Goal: Check status: Check status

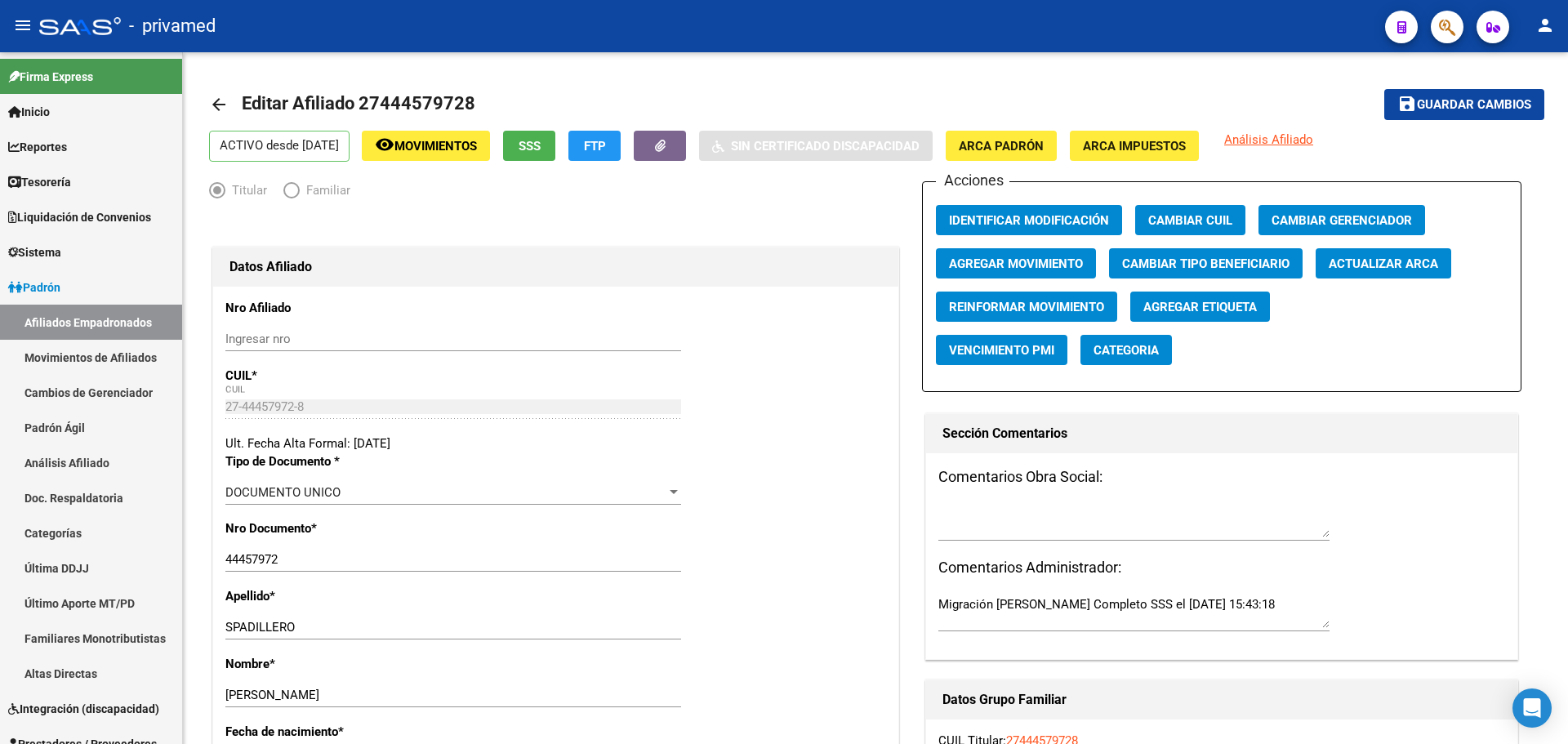
scroll to position [82, 0]
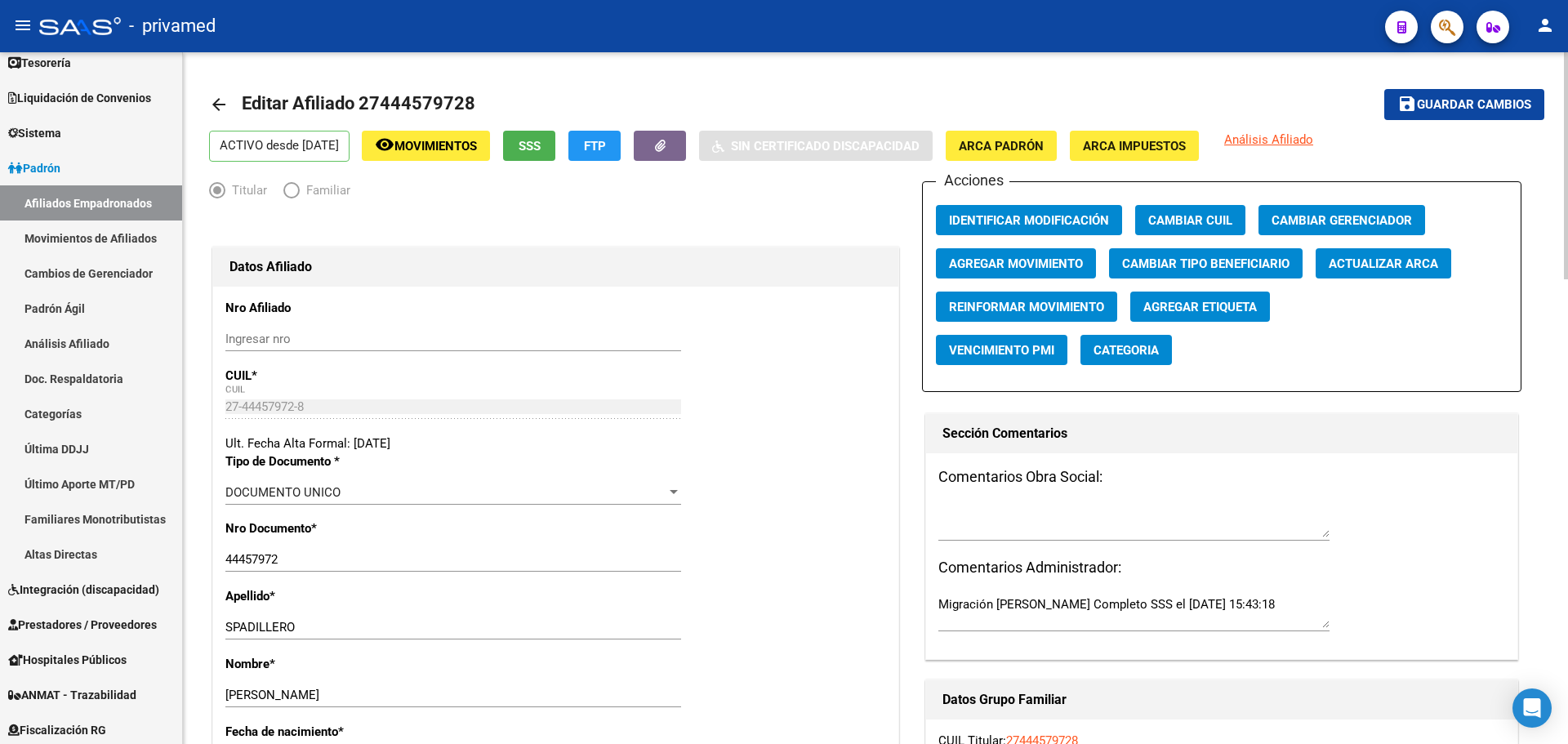
click at [428, 103] on span "Editar Afiliado 27444579728" at bounding box center [359, 104] width 233 height 21
copy h1 "27444579728"
click at [552, 206] on div "Titular Familiar" at bounding box center [555, 194] width 693 height 26
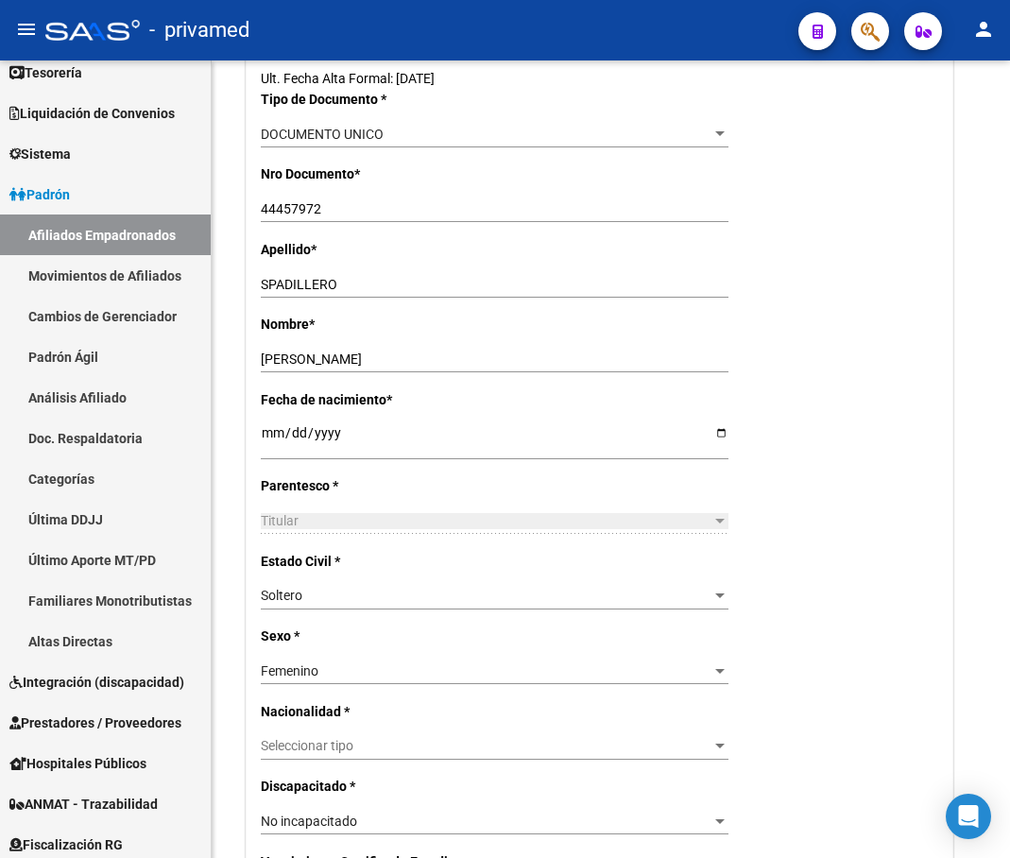
scroll to position [510, 0]
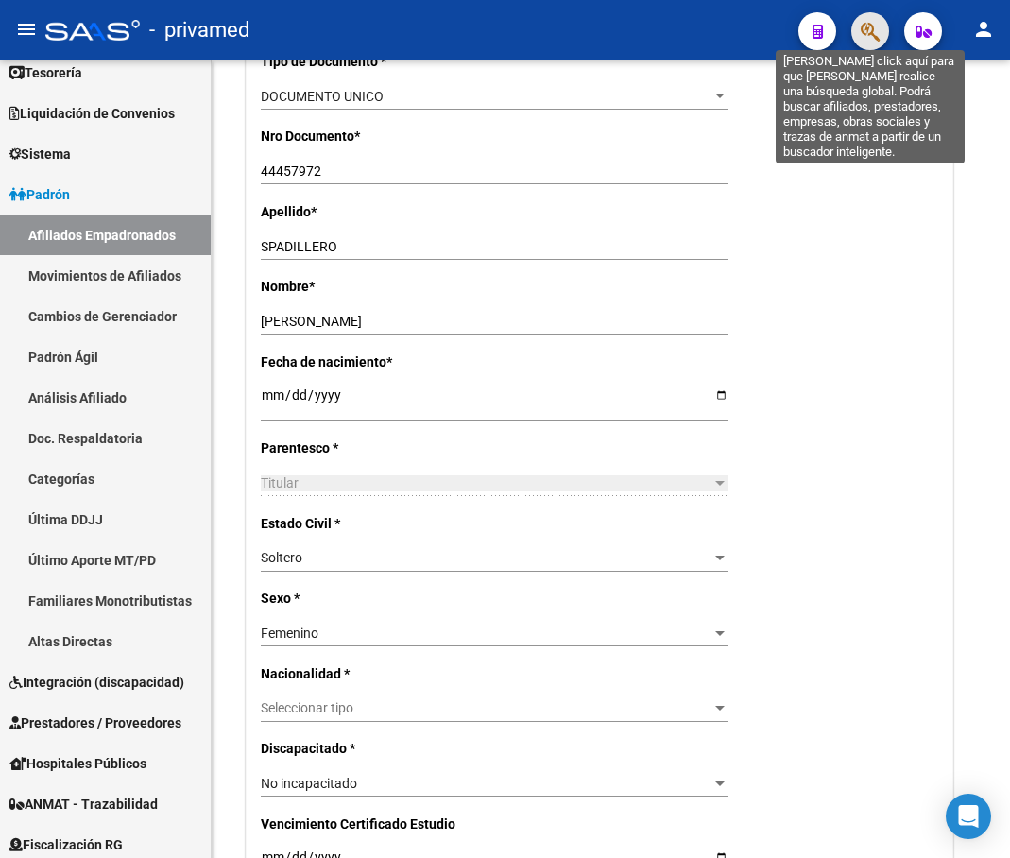
click at [867, 40] on icon "button" at bounding box center [870, 32] width 19 height 22
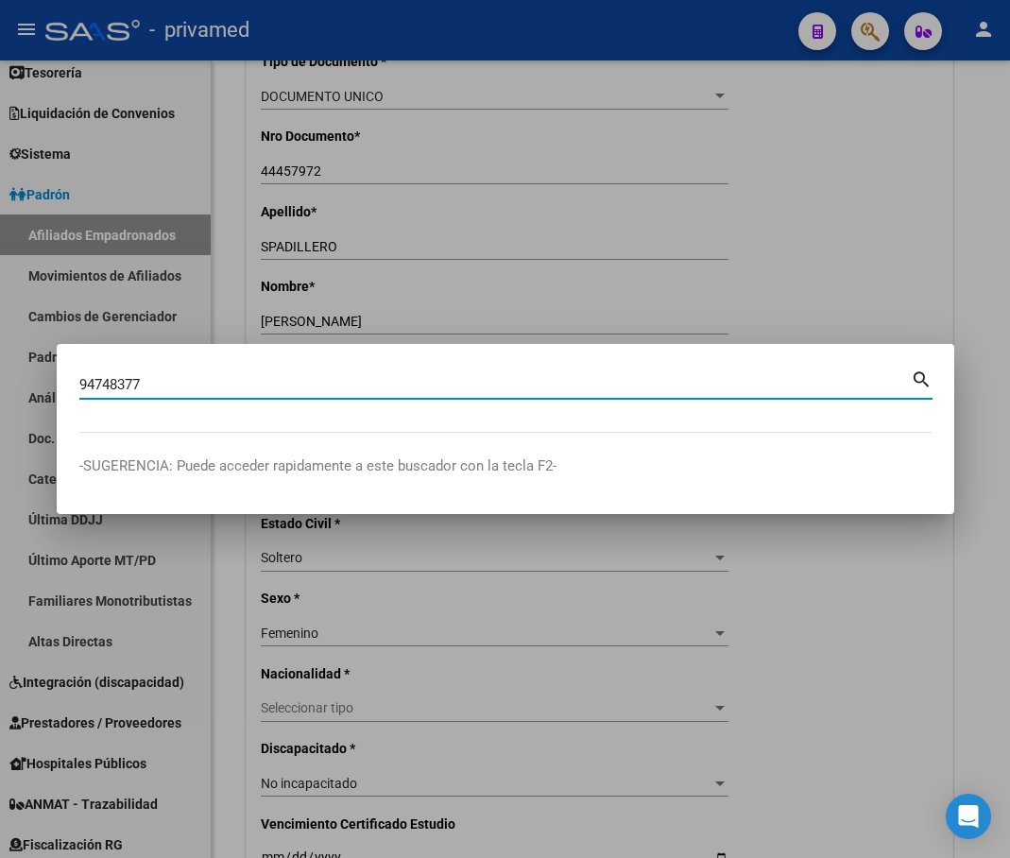
type input "94748377"
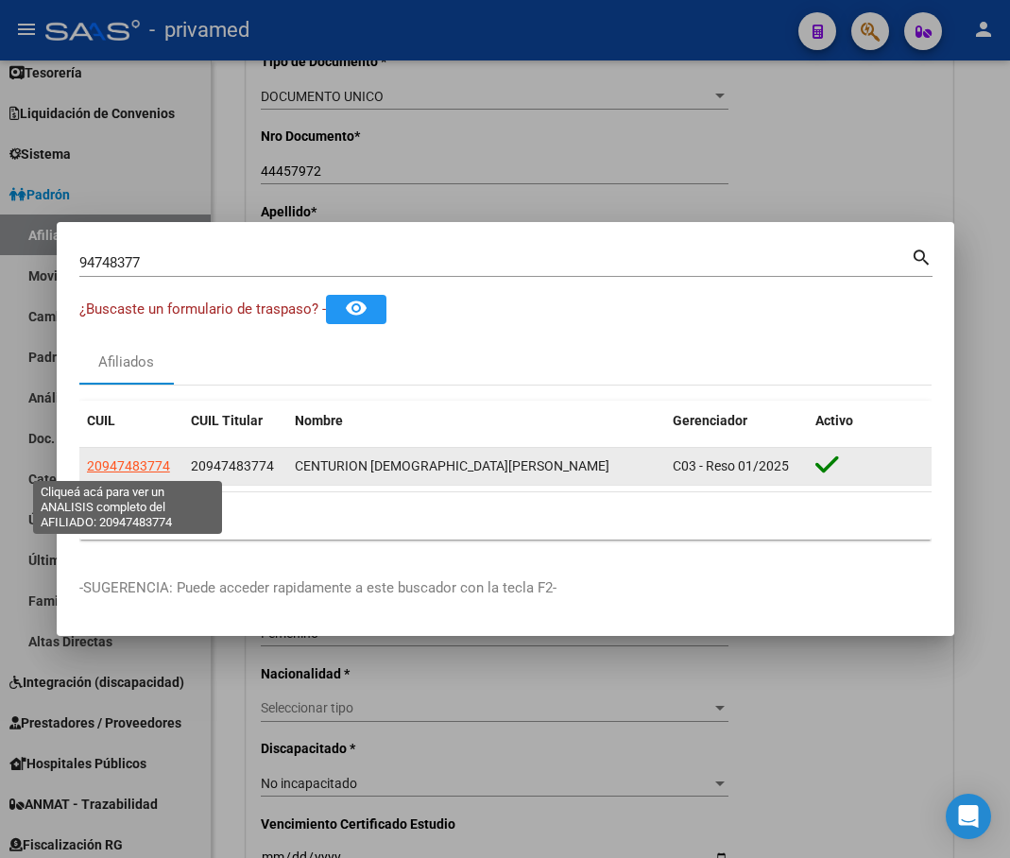
click at [143, 463] on span "20947483774" at bounding box center [128, 465] width 83 height 15
type textarea "20947483774"
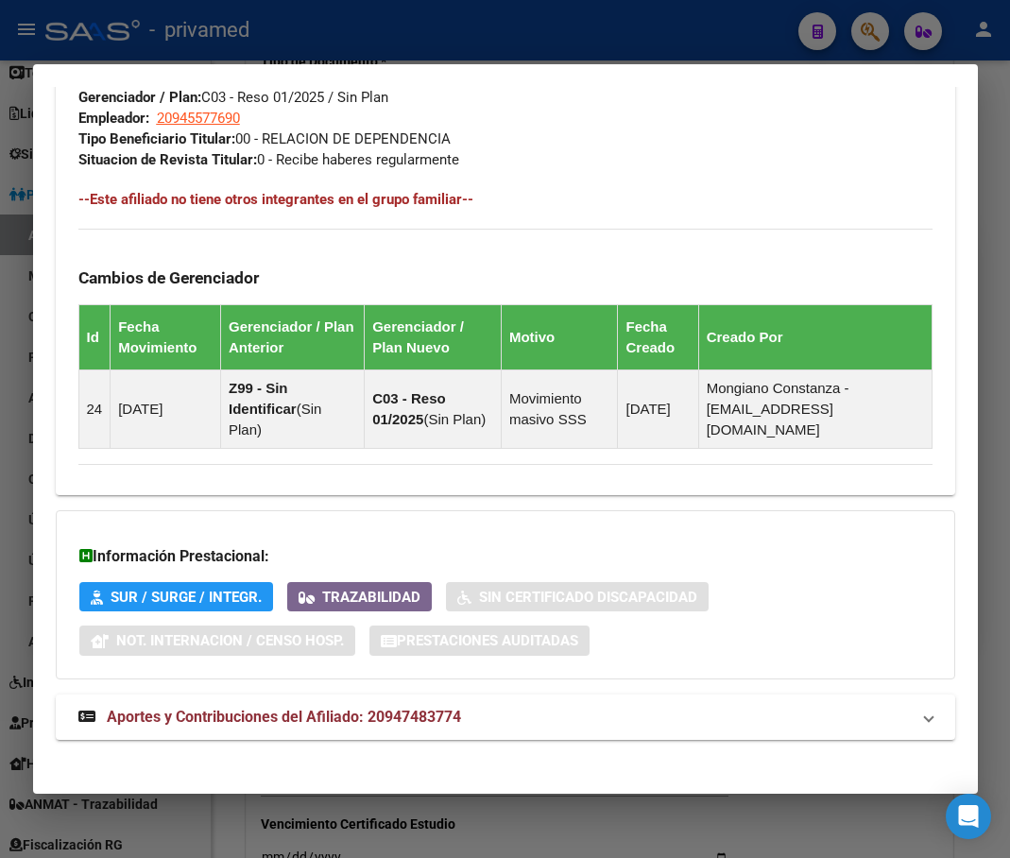
scroll to position [1191, 0]
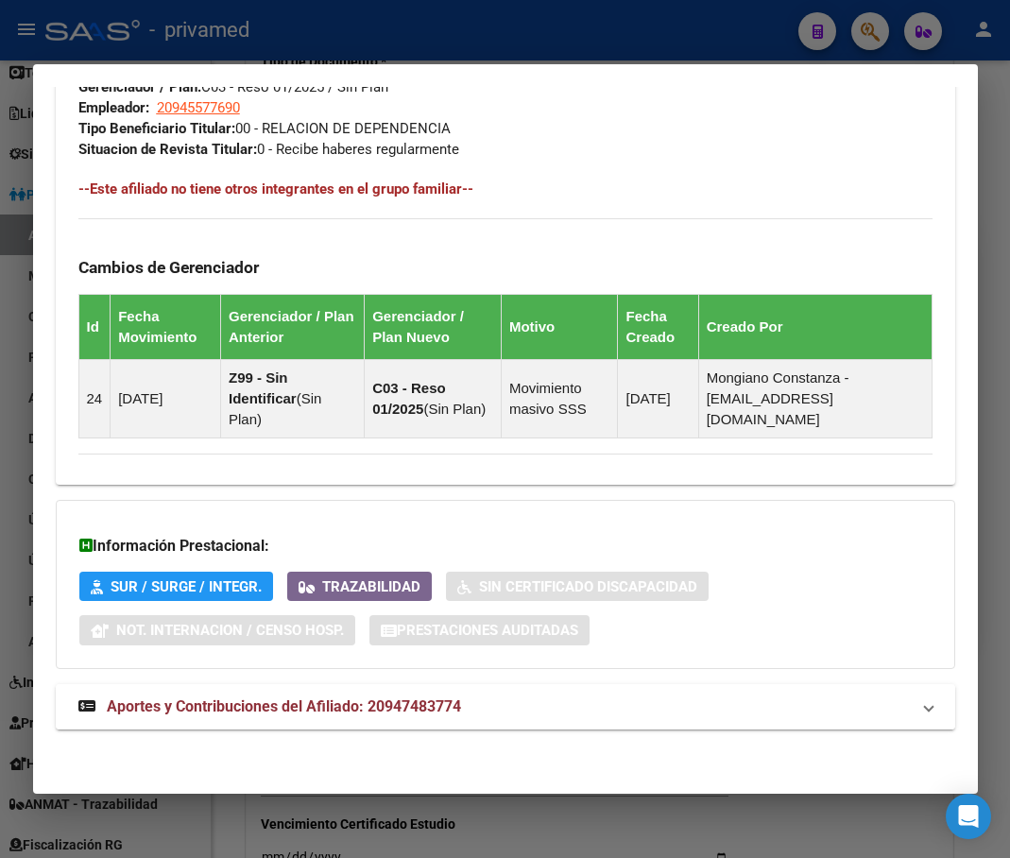
click at [308, 711] on span "Aportes y Contribuciones del Afiliado: 20947483774" at bounding box center [284, 707] width 354 height 18
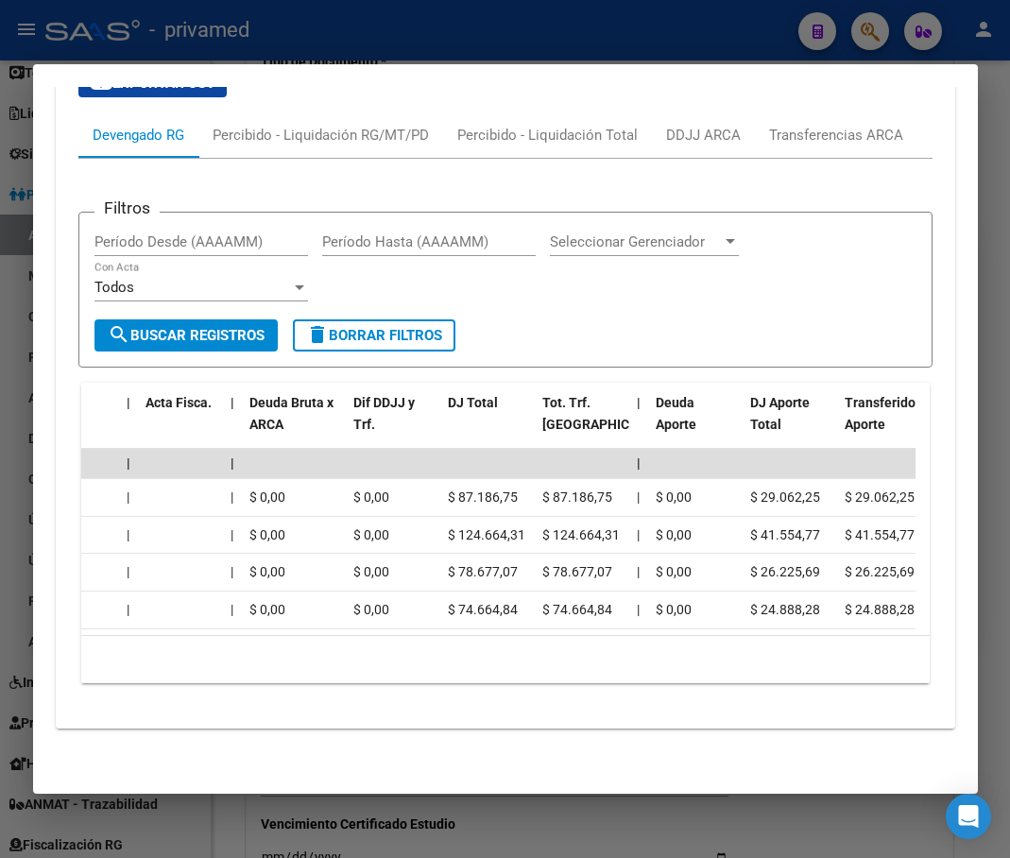
scroll to position [0, 0]
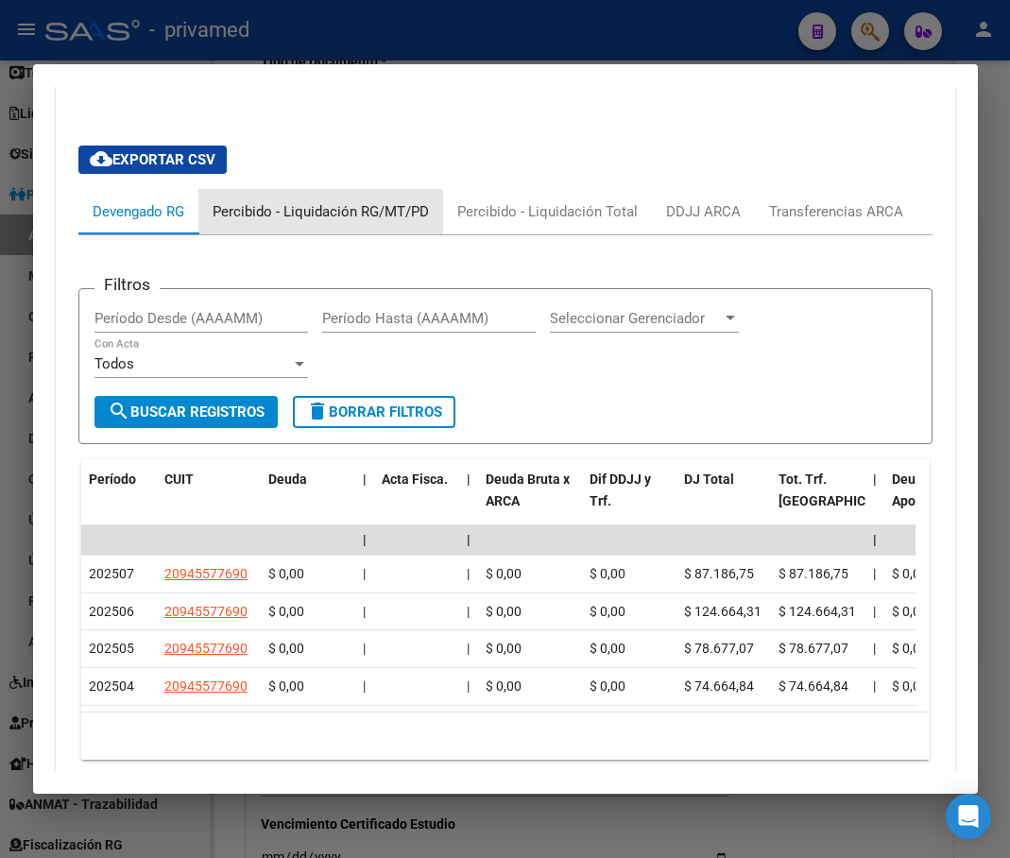
click at [371, 211] on div "Percibido - Liquidación RG/MT/PD" at bounding box center [321, 211] width 216 height 21
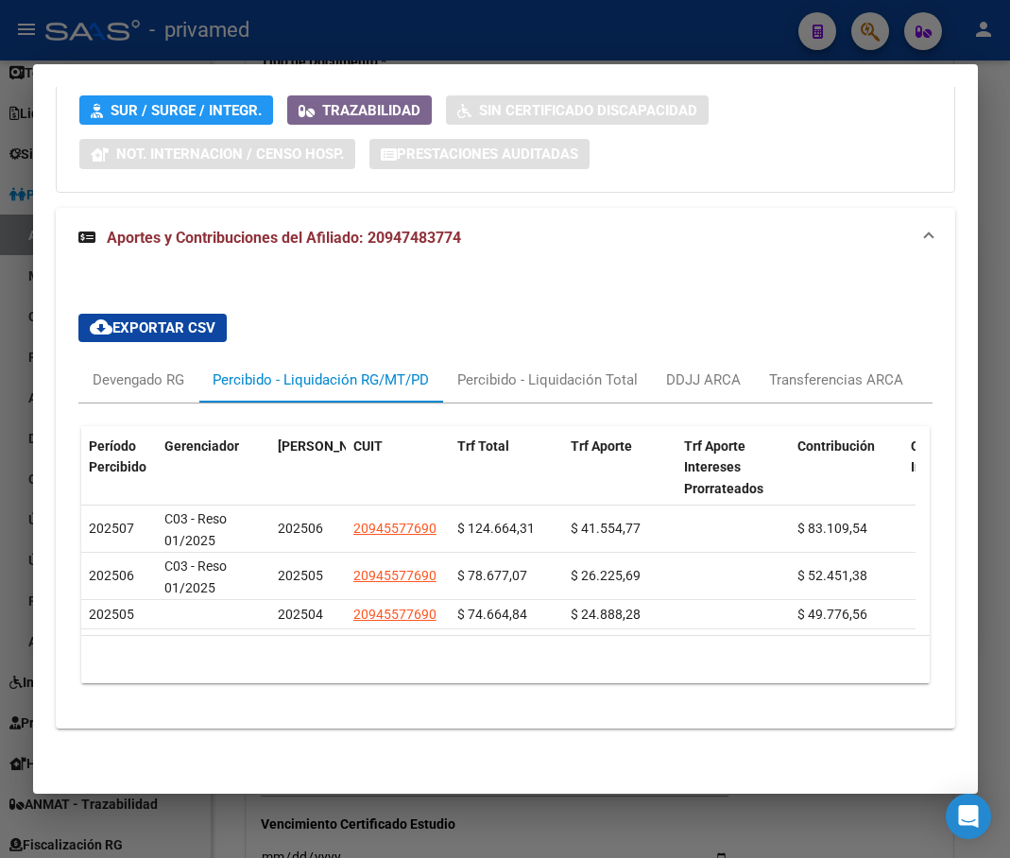
scroll to position [1681, 0]
click at [693, 370] on div "DDJJ ARCA" at bounding box center [703, 380] width 75 height 21
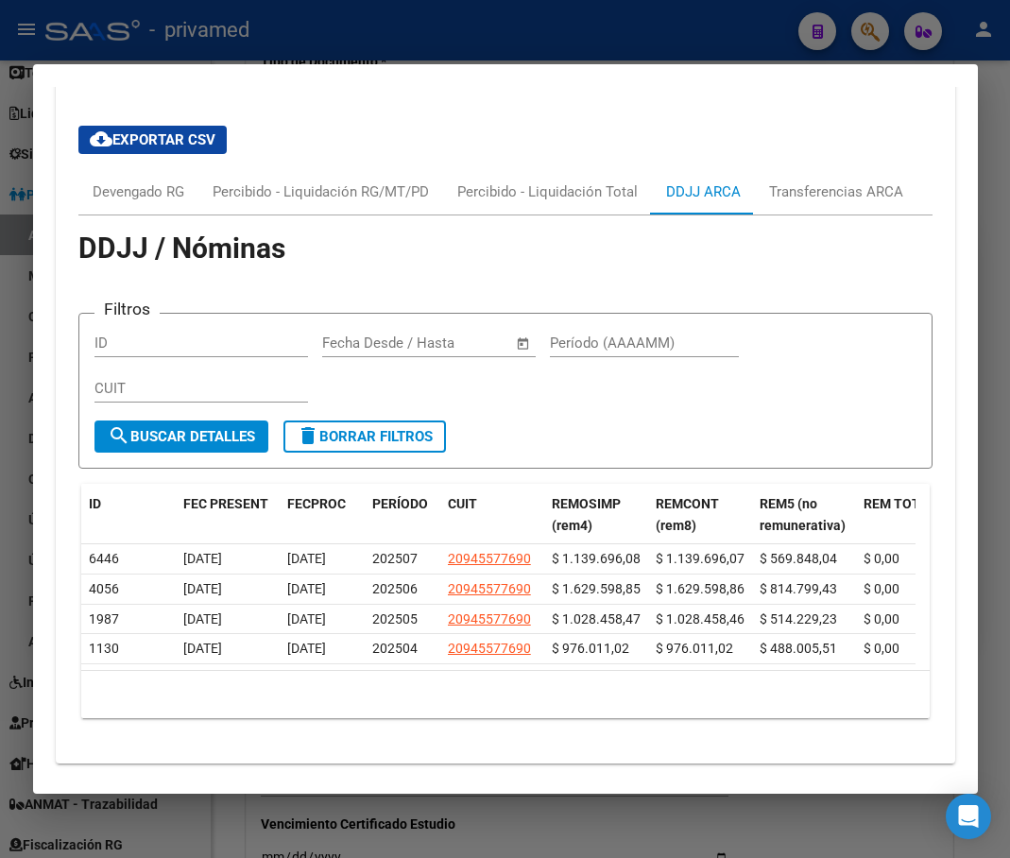
scroll to position [1715, 0]
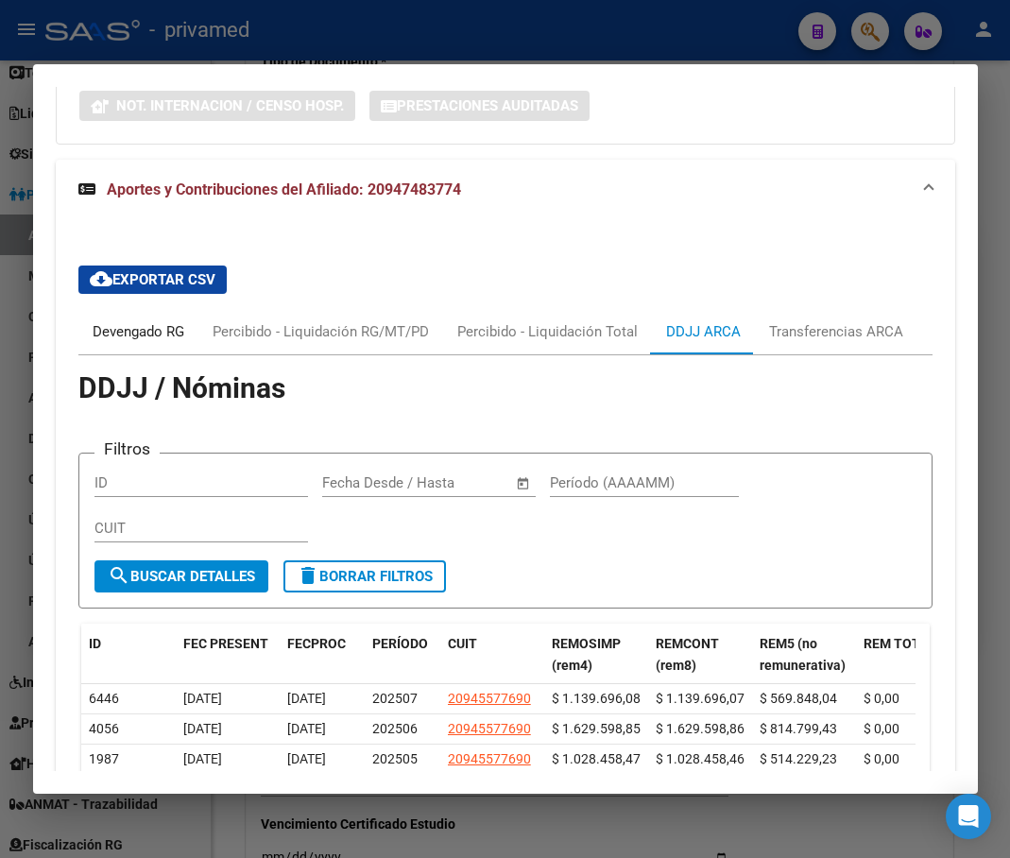
click at [161, 332] on div "Devengado RG" at bounding box center [139, 331] width 92 height 21
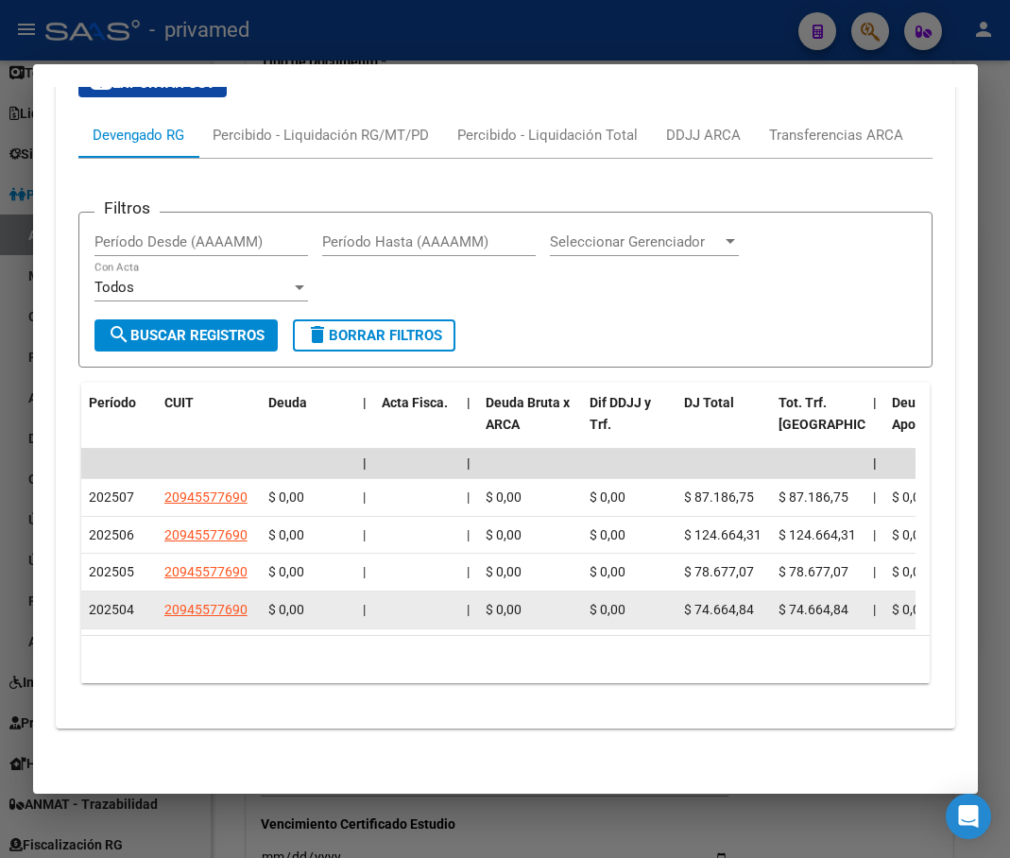
scroll to position [1930, 0]
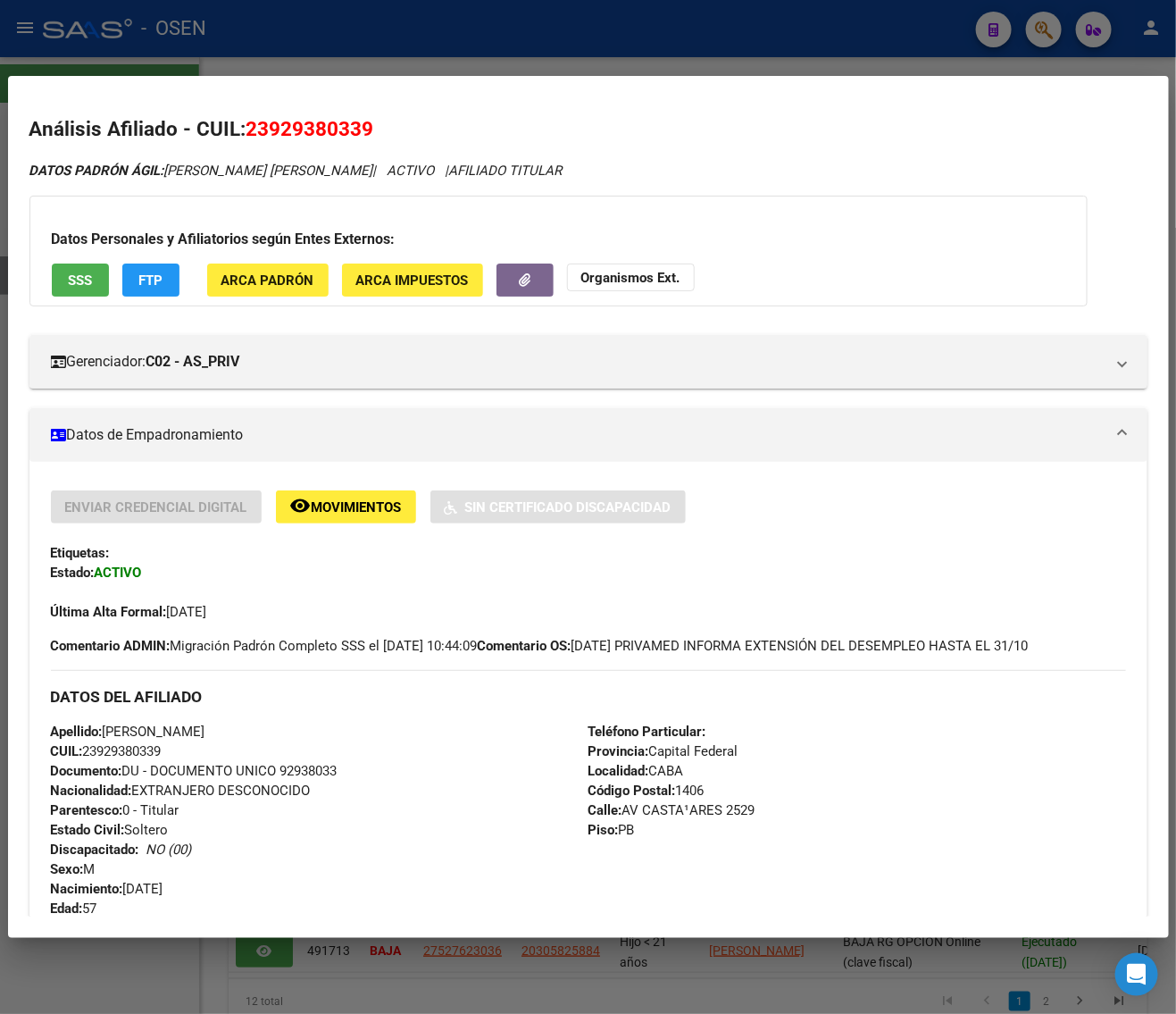
scroll to position [1170, 0]
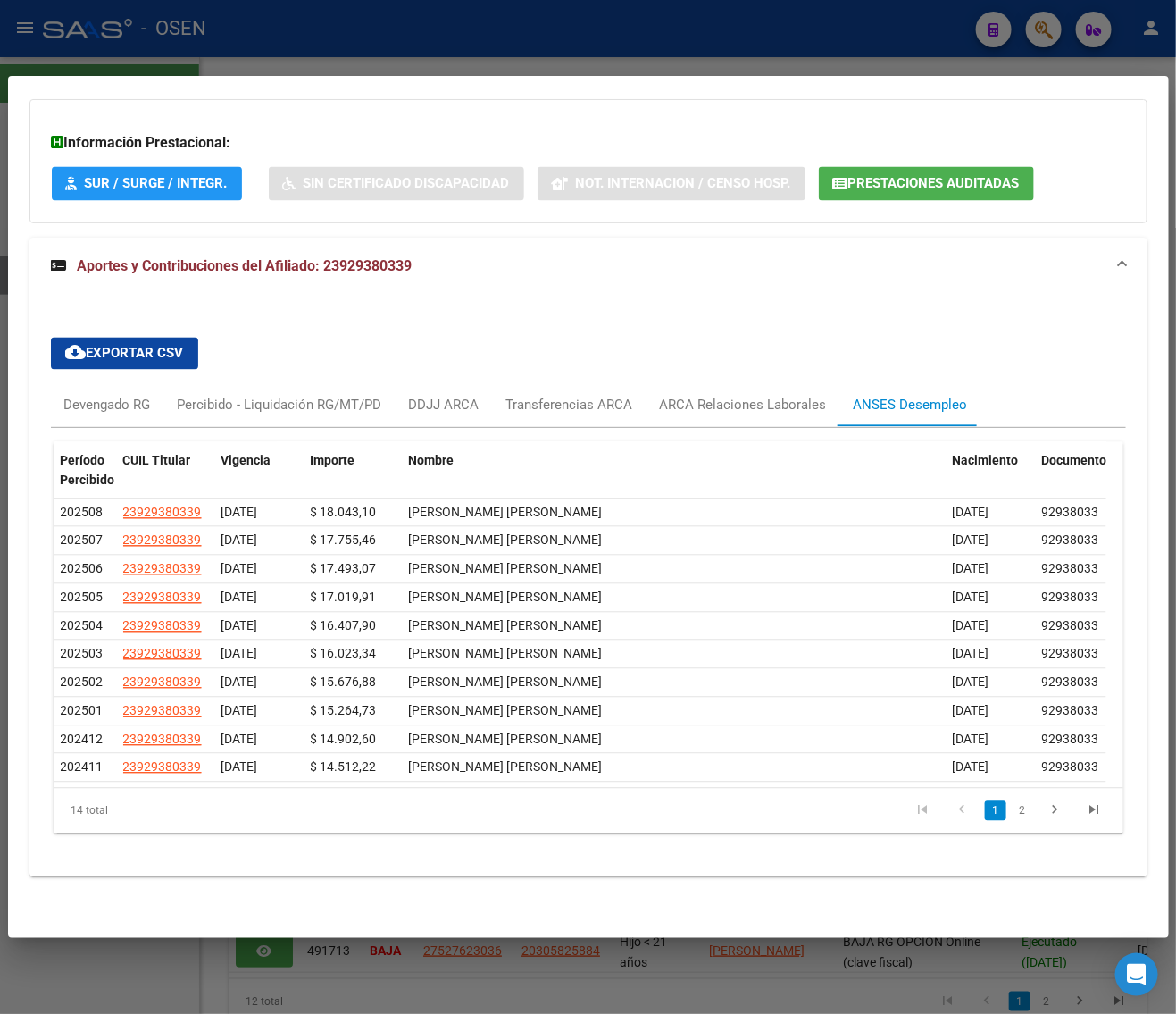
click at [506, 56] on div at bounding box center [588, 507] width 1176 height 1014
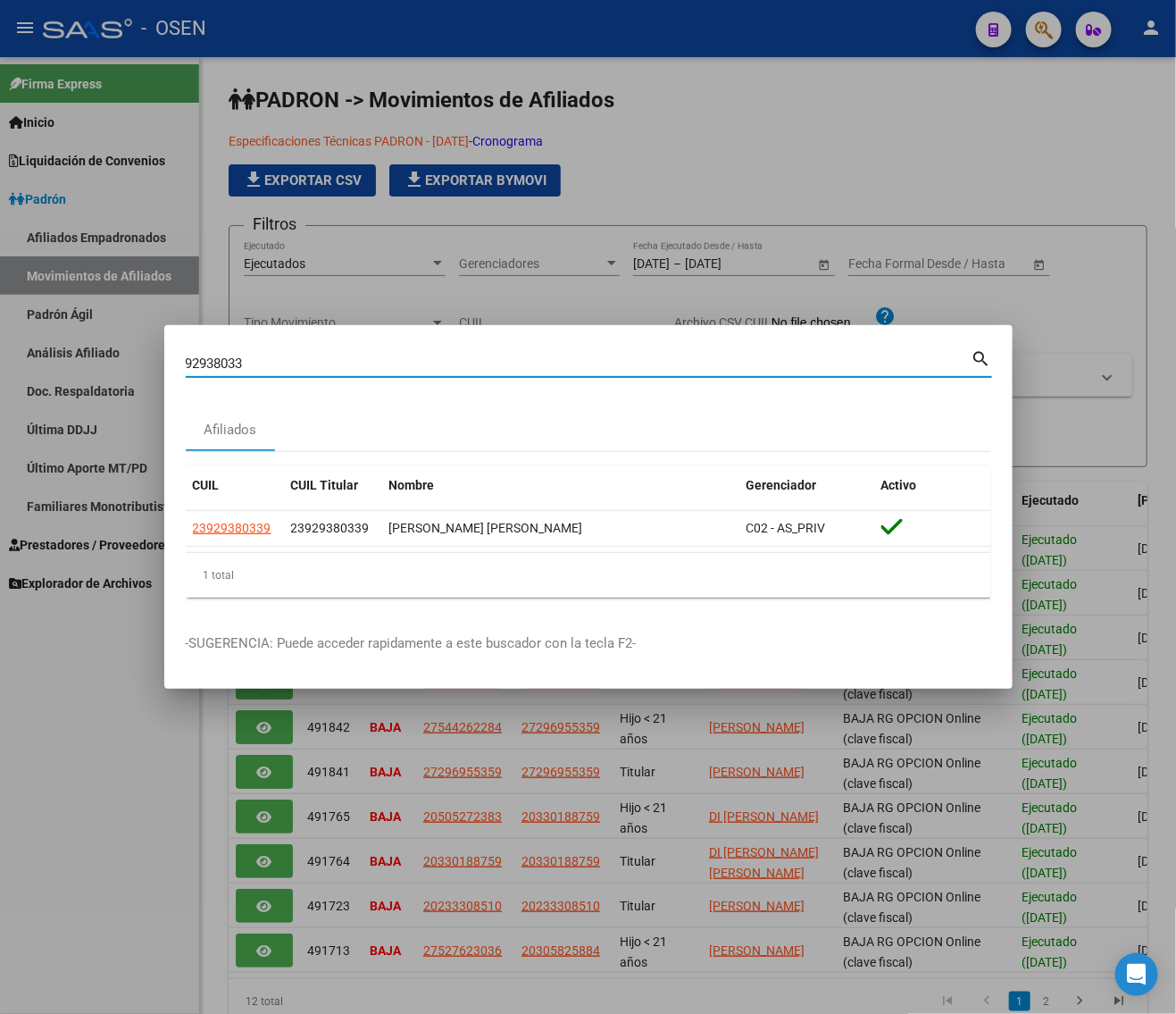
click at [292, 364] on input "92938033" at bounding box center [579, 363] width 786 height 16
paste input
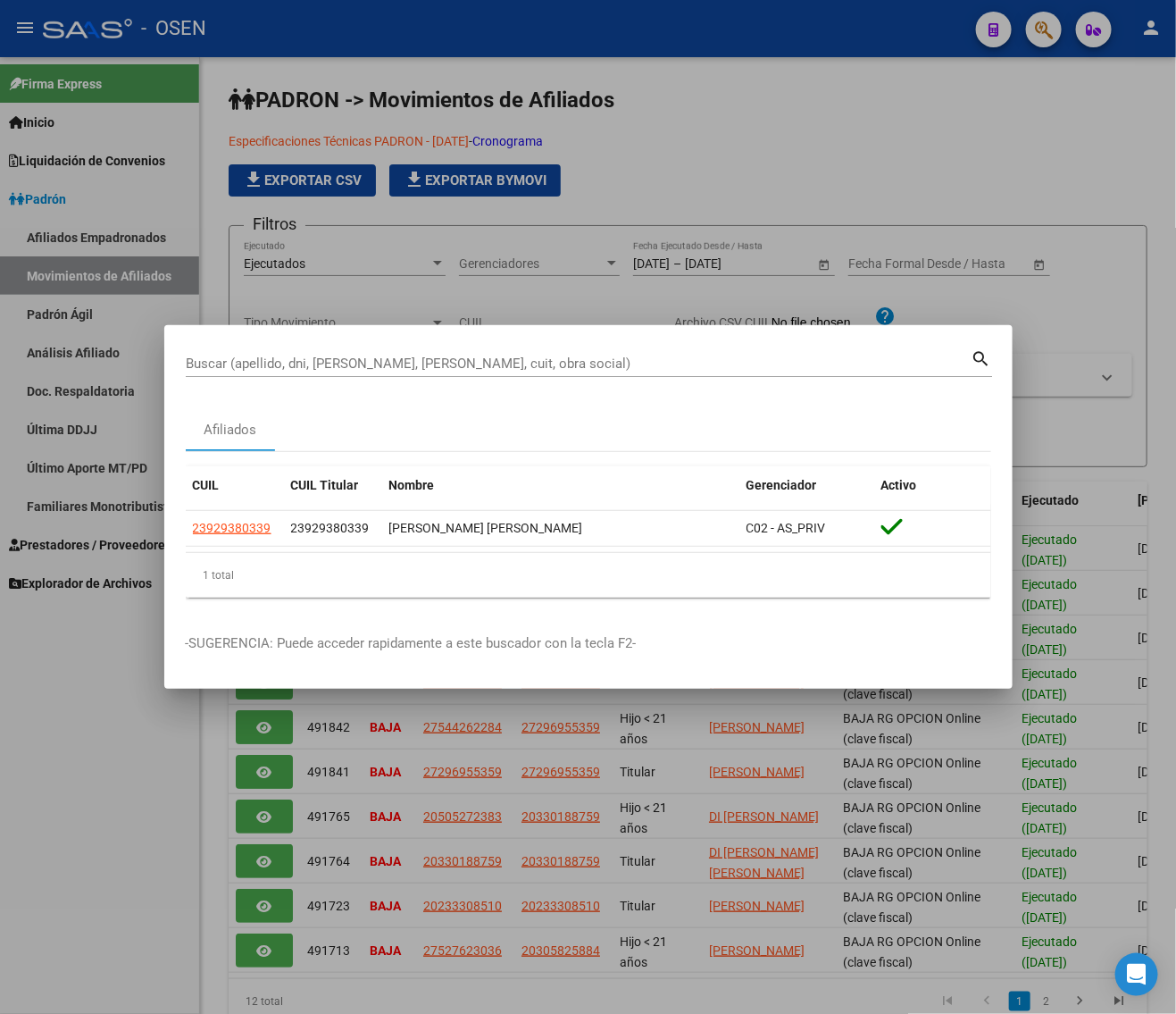
click at [359, 351] on div "Buscar (apellido, dni, [PERSON_NAME], [PERSON_NAME], cuit, obra social)" at bounding box center [579, 364] width 786 height 26
paste input "17970262"
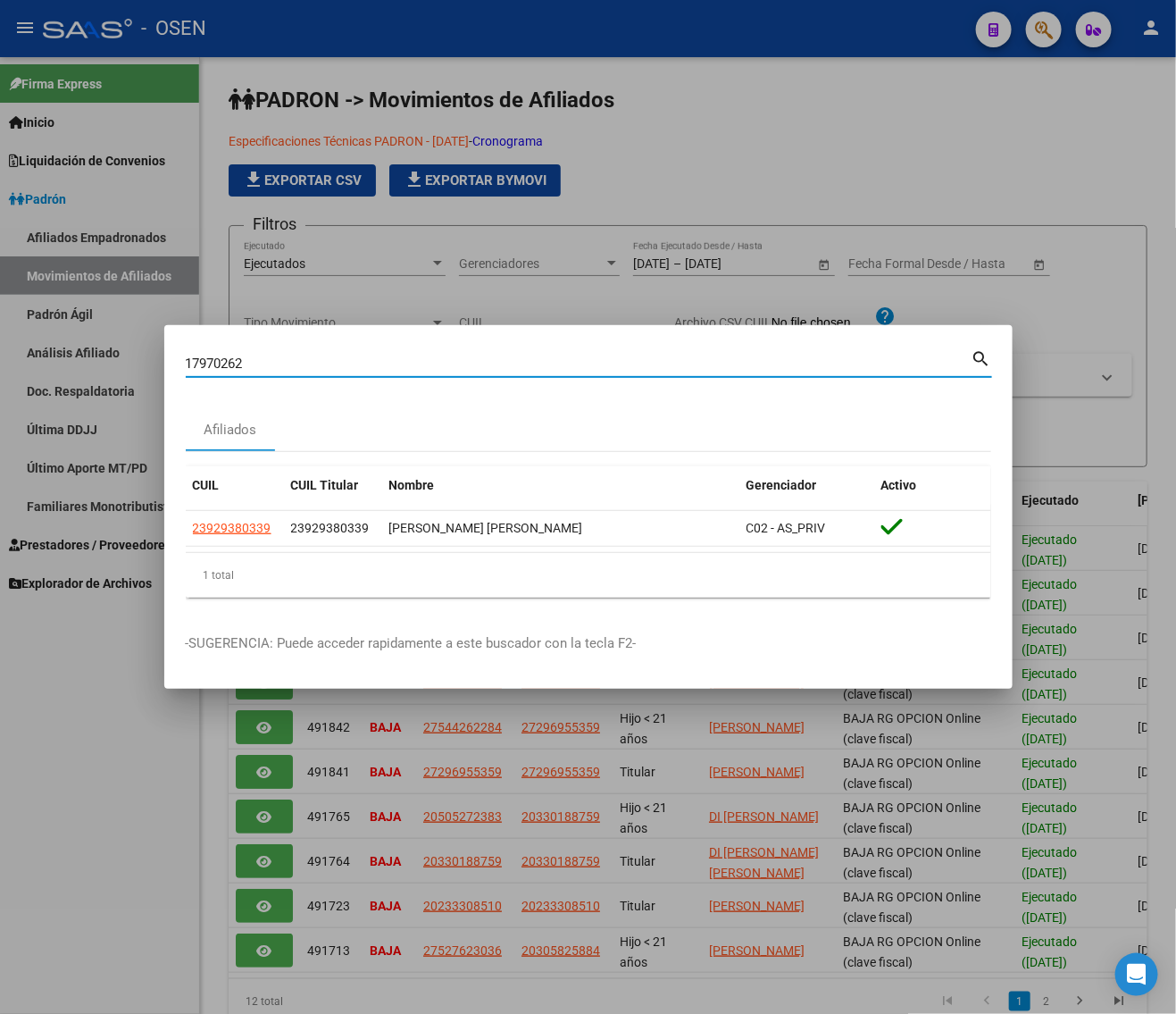
type input "17970262"
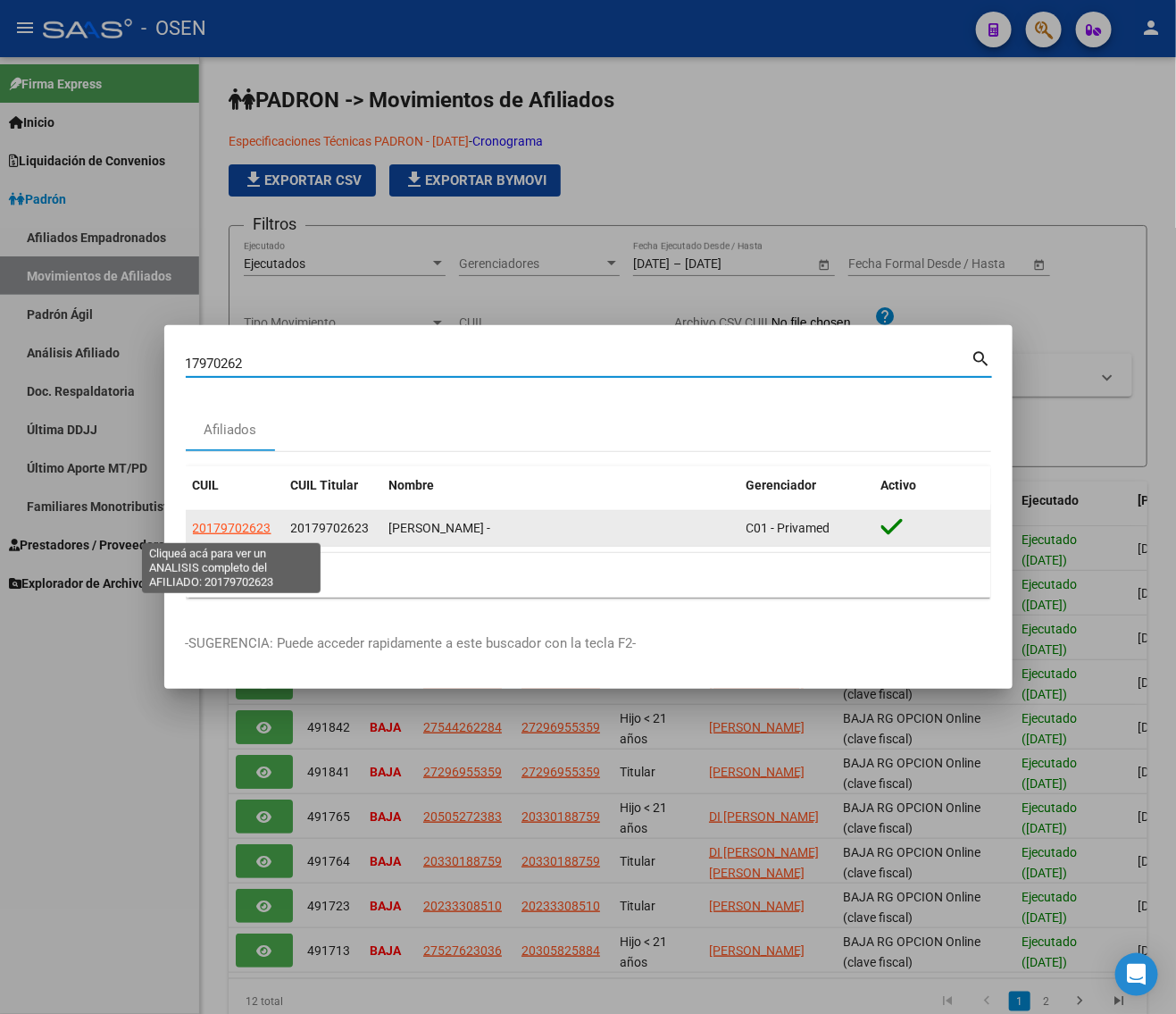
click at [247, 533] on span "20179702623" at bounding box center [231, 527] width 78 height 14
type textarea "20179702623"
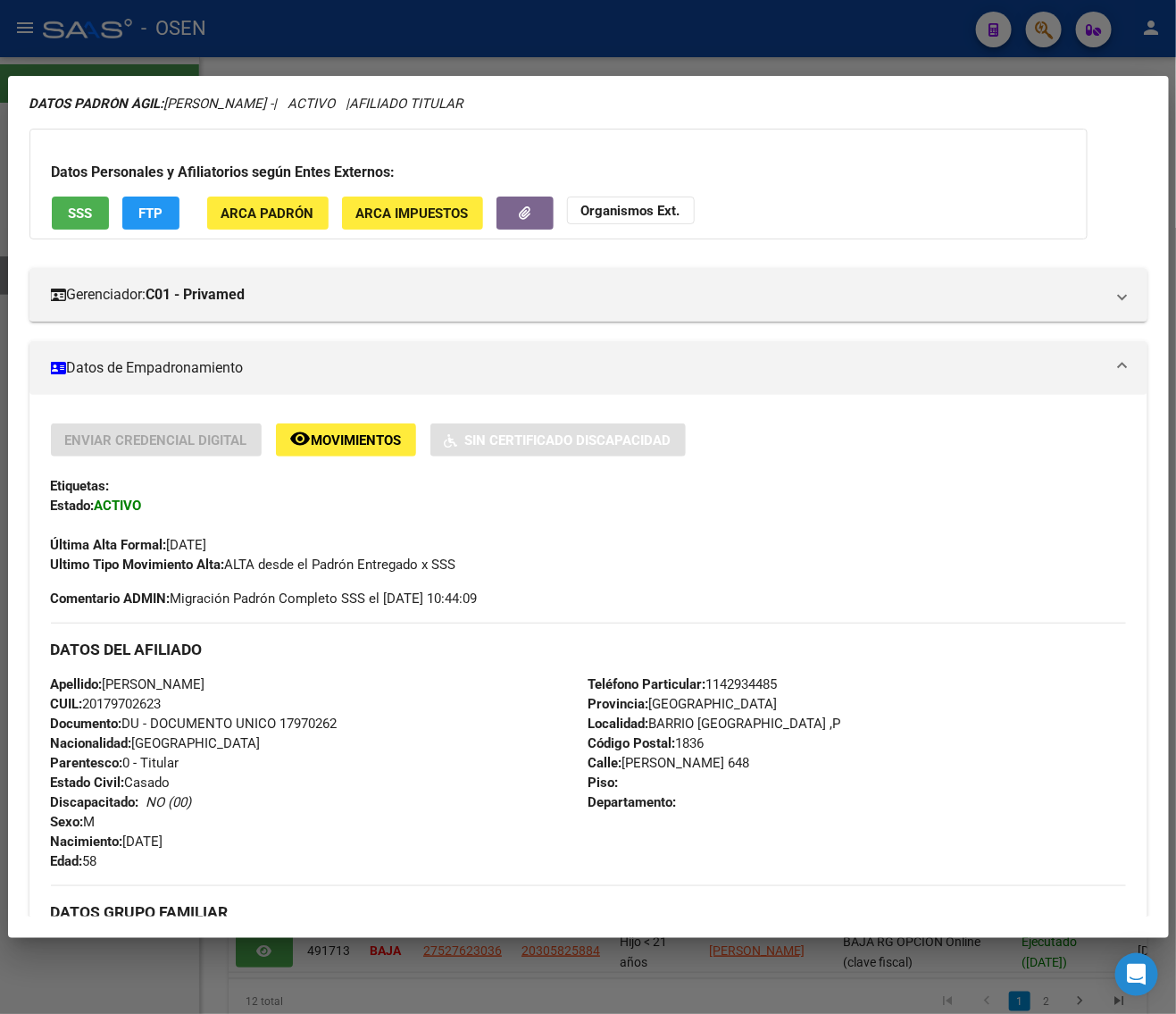
scroll to position [546, 0]
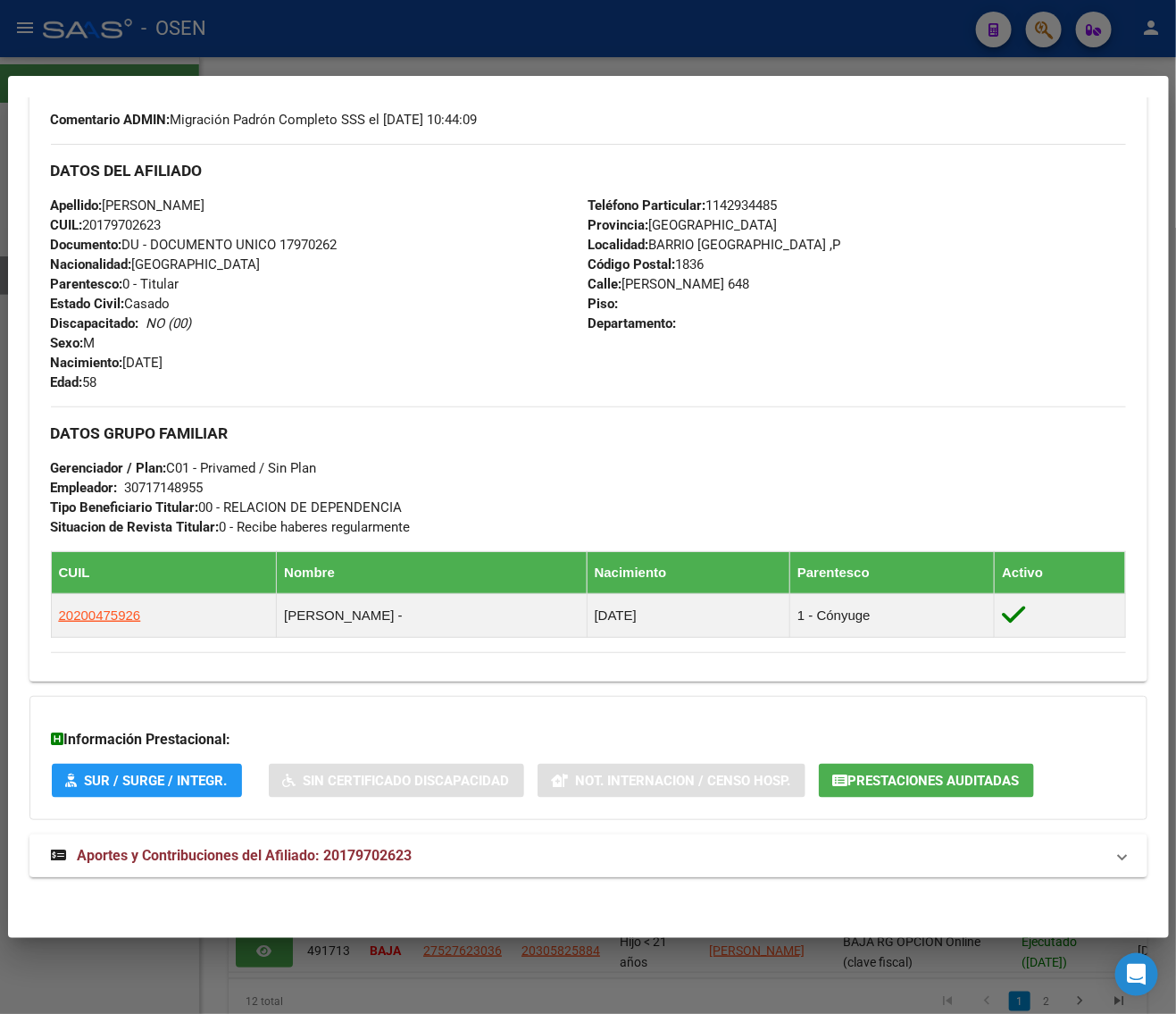
click at [226, 850] on span "Aportes y Contribuciones del Afiliado: 20179702623" at bounding box center [245, 855] width 334 height 17
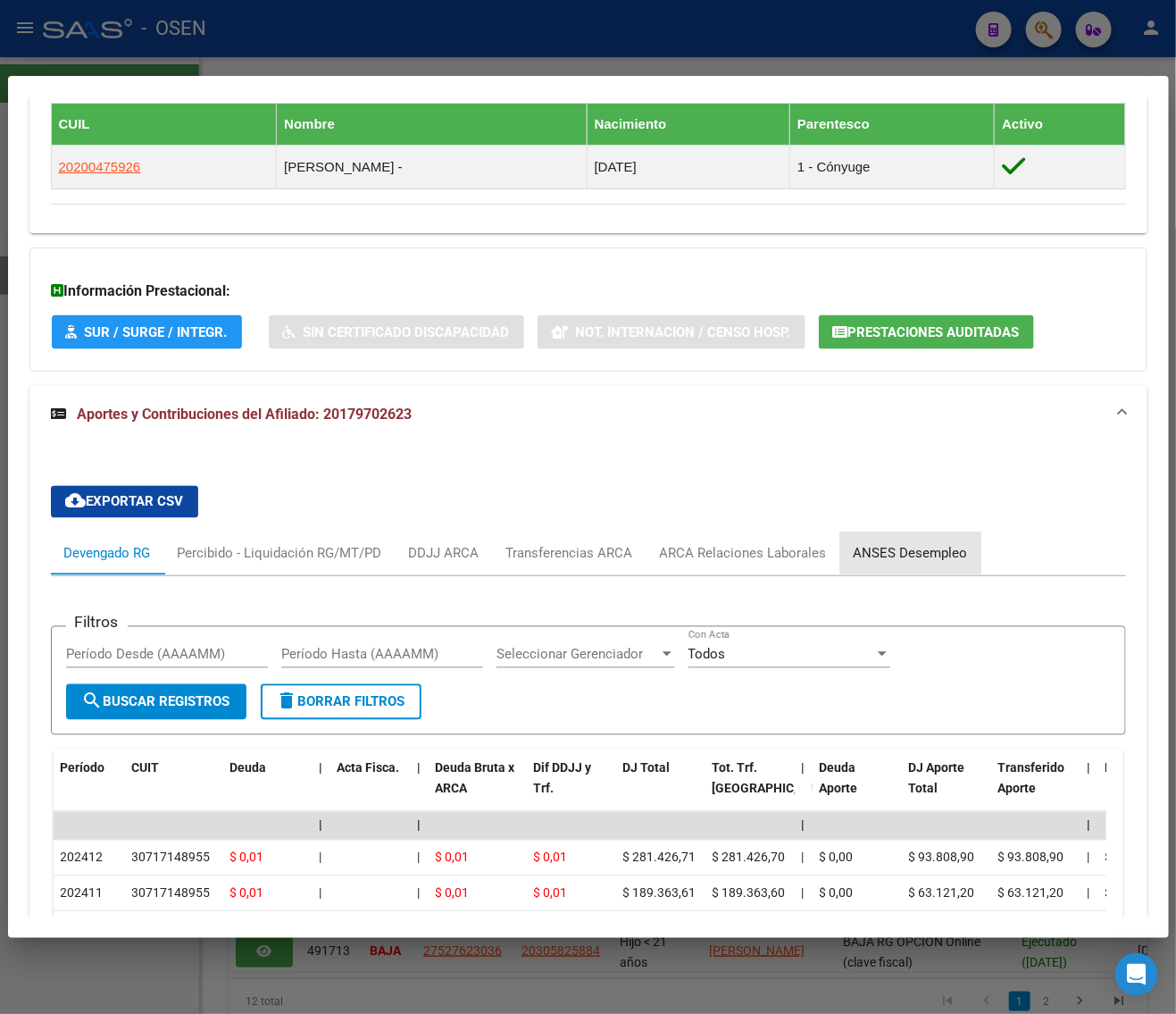
click at [931, 551] on div "ANSES Desempleo" at bounding box center [911, 554] width 114 height 20
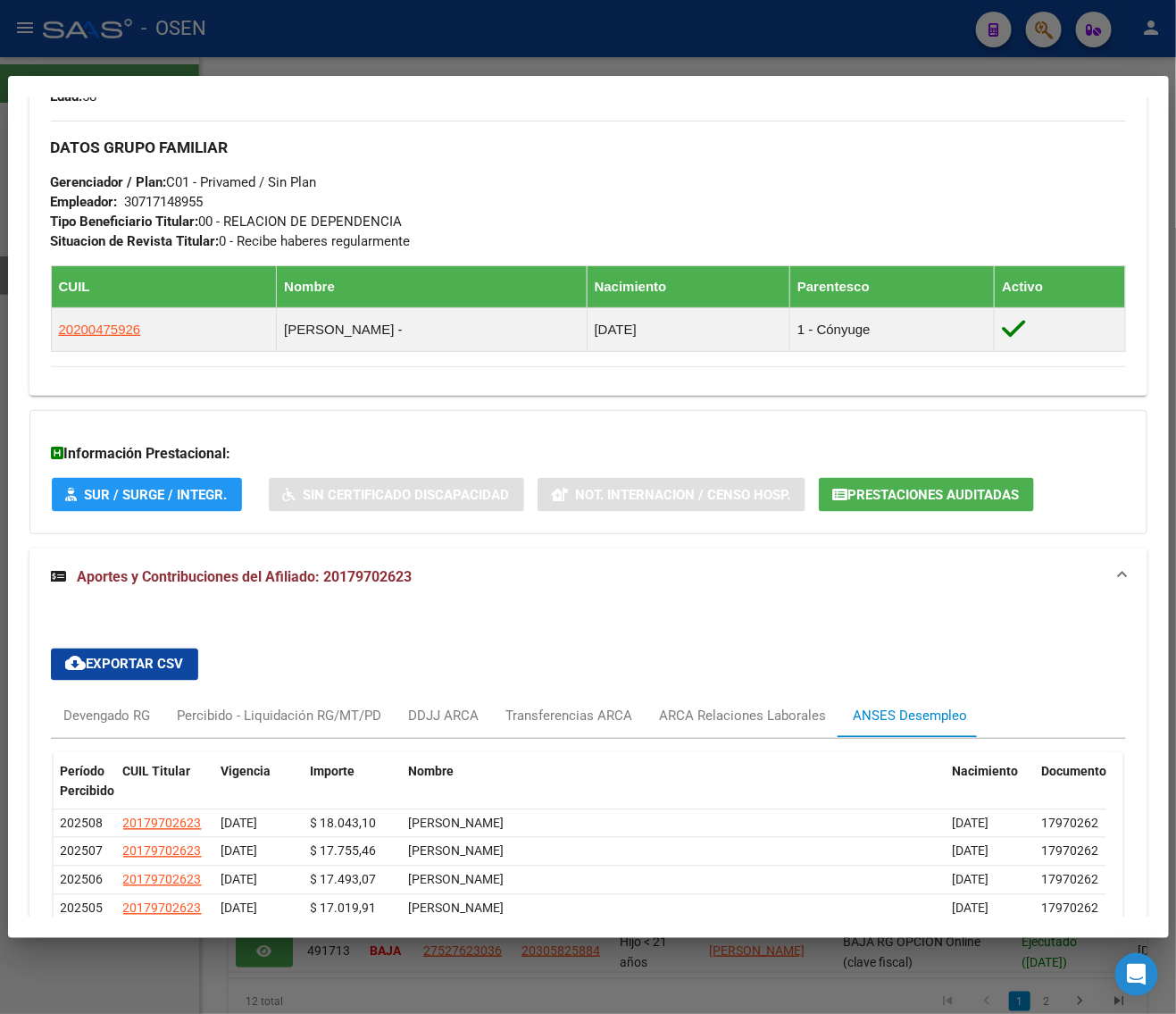
scroll to position [994, 0]
